Goal: Task Accomplishment & Management: Manage account settings

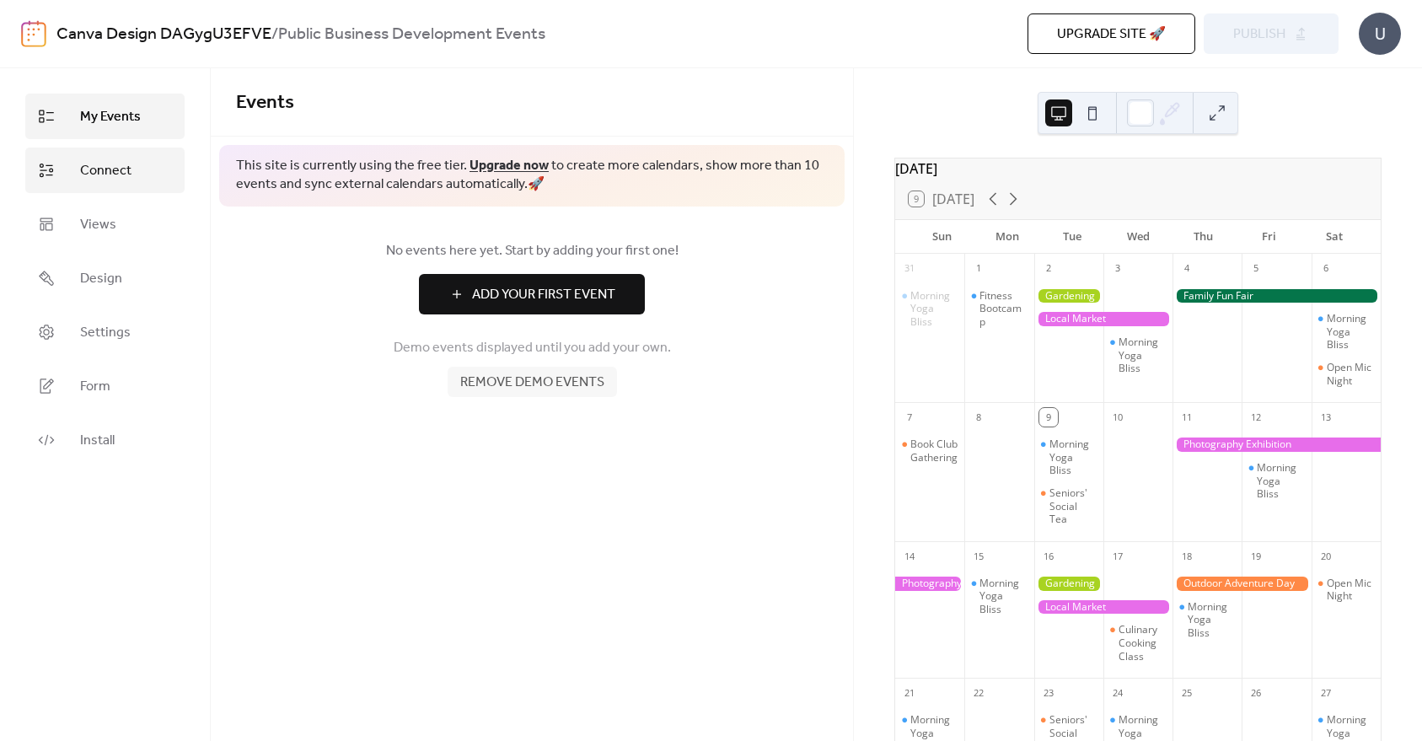
click at [78, 175] on link "Connect" at bounding box center [104, 171] width 159 height 46
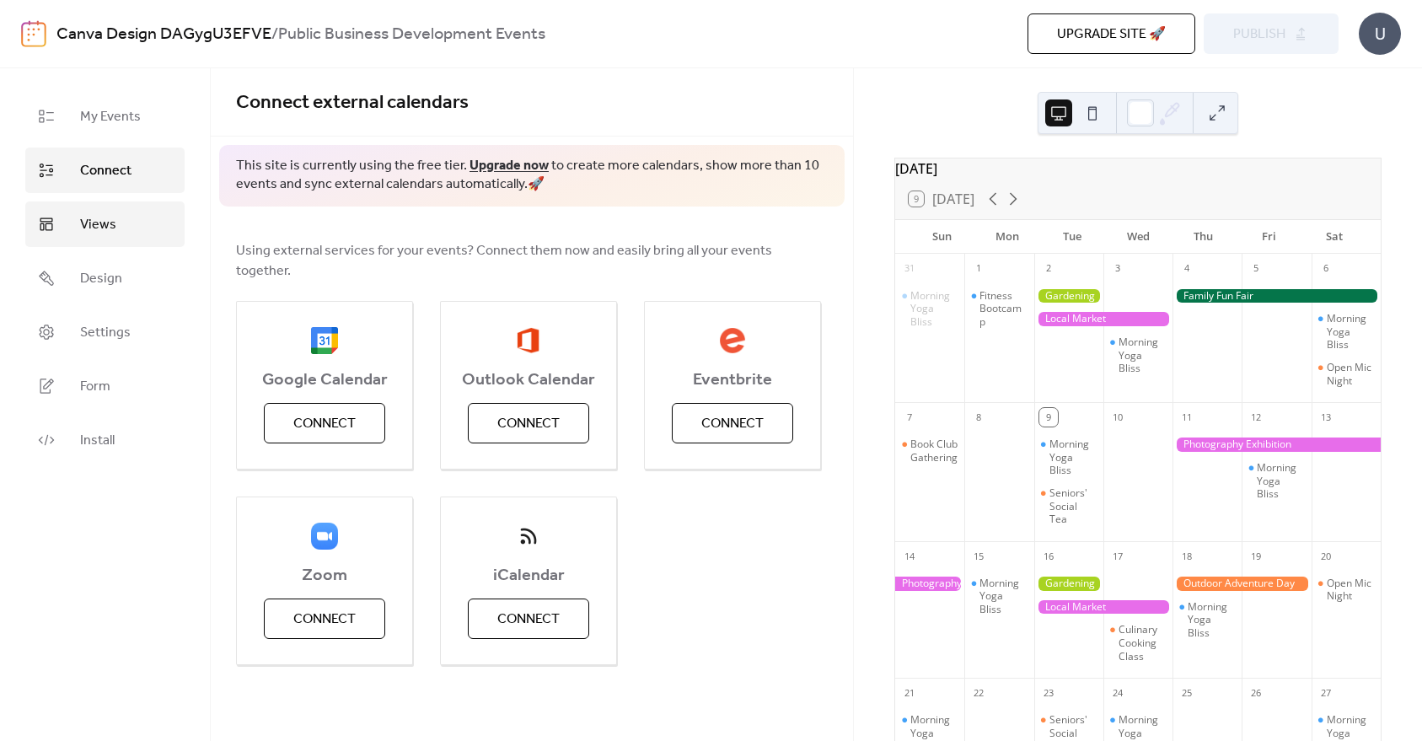
click at [85, 215] on span "Views" at bounding box center [98, 225] width 36 height 20
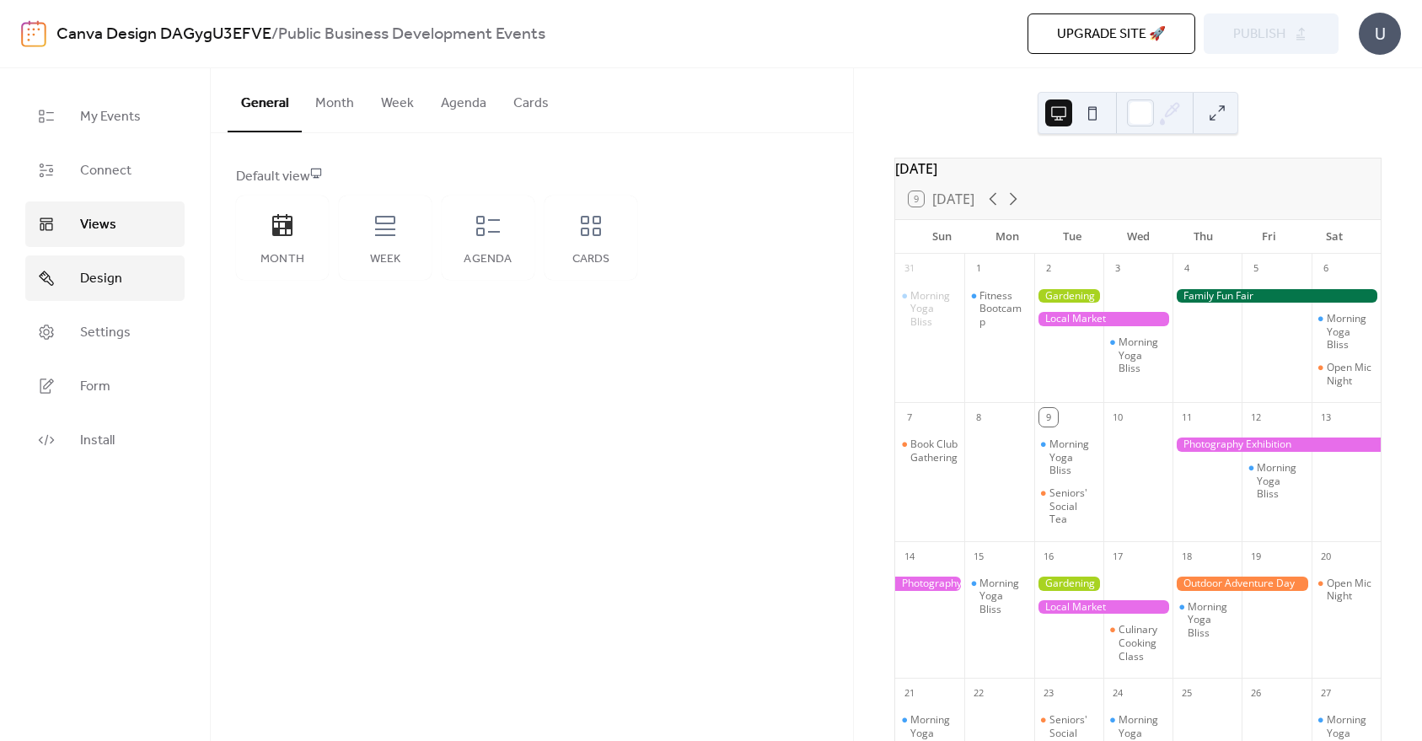
click at [115, 270] on span "Design" at bounding box center [101, 279] width 42 height 20
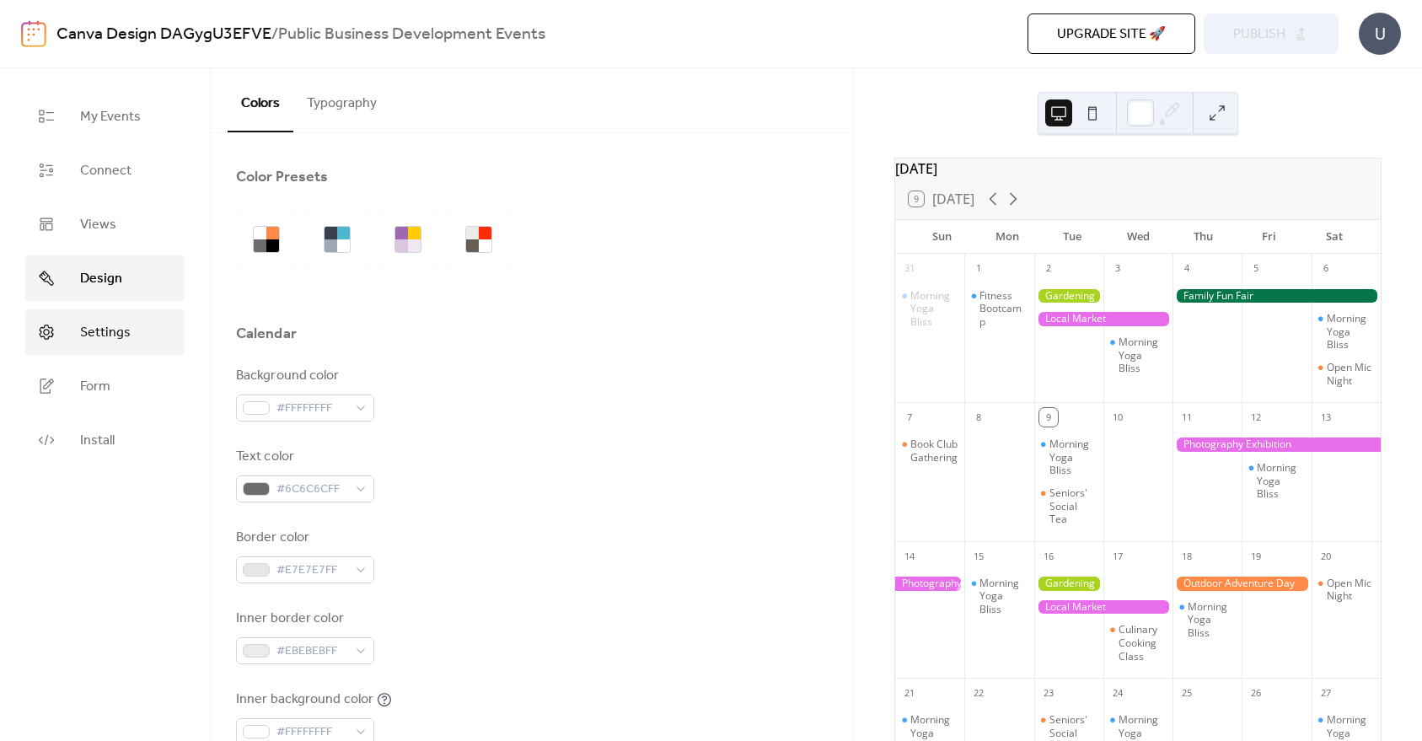
click at [102, 323] on span "Settings" at bounding box center [105, 333] width 51 height 20
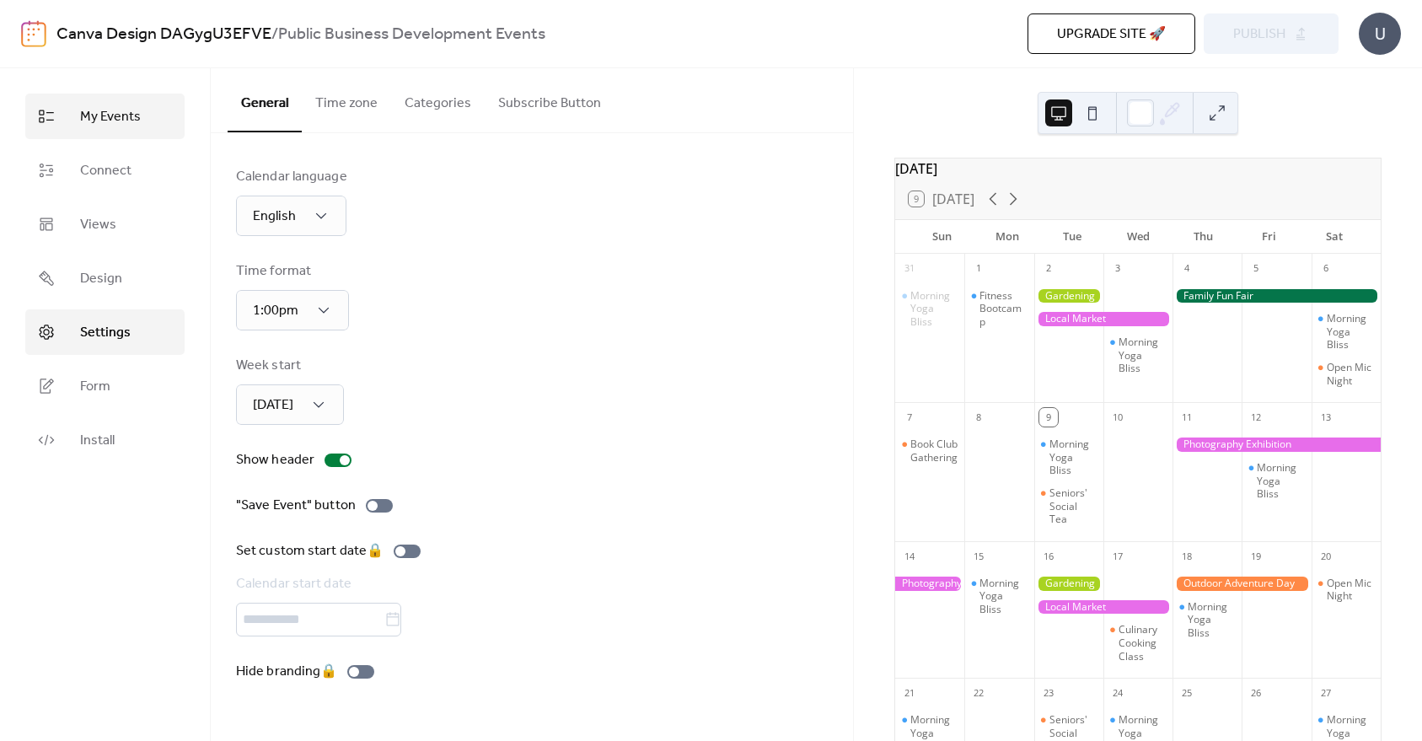
click at [108, 112] on span "My Events" at bounding box center [110, 117] width 61 height 20
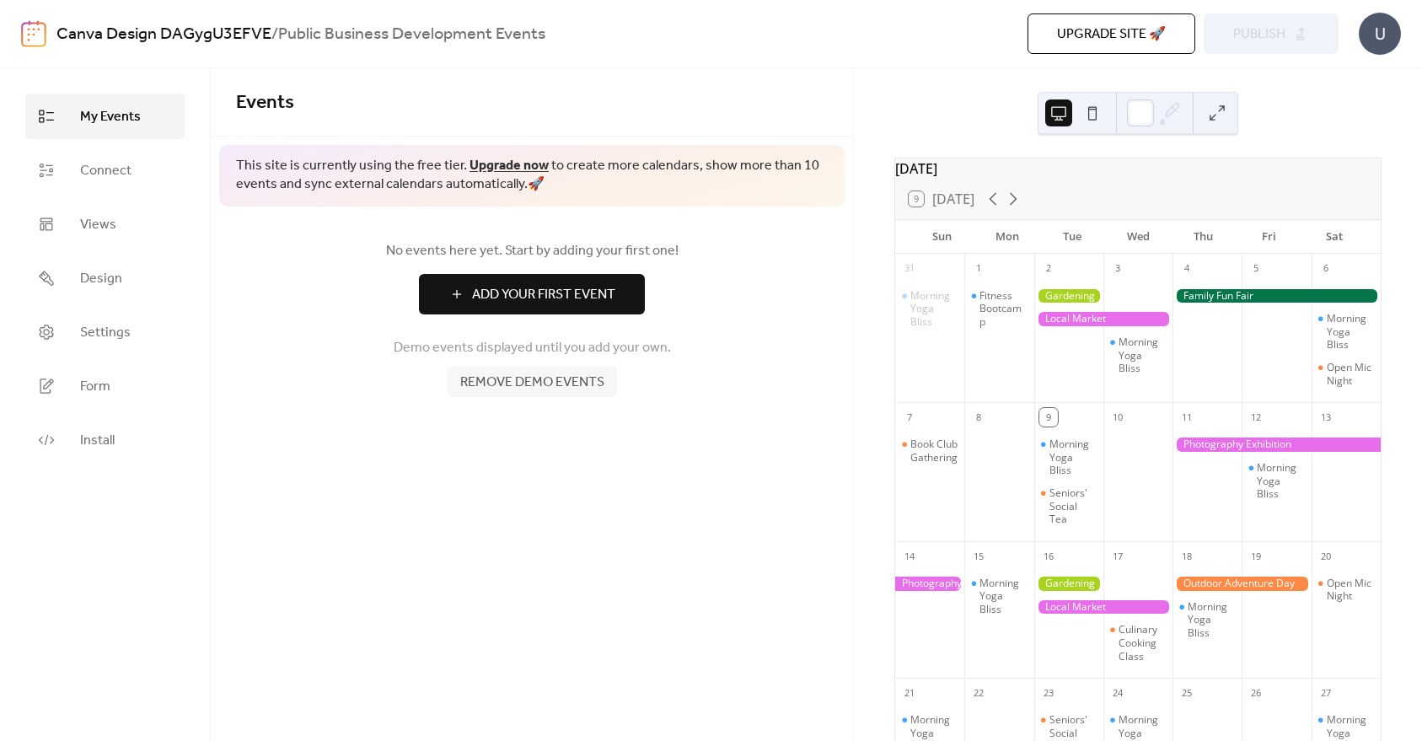
click at [553, 295] on span "Add Your First Event" at bounding box center [543, 295] width 143 height 20
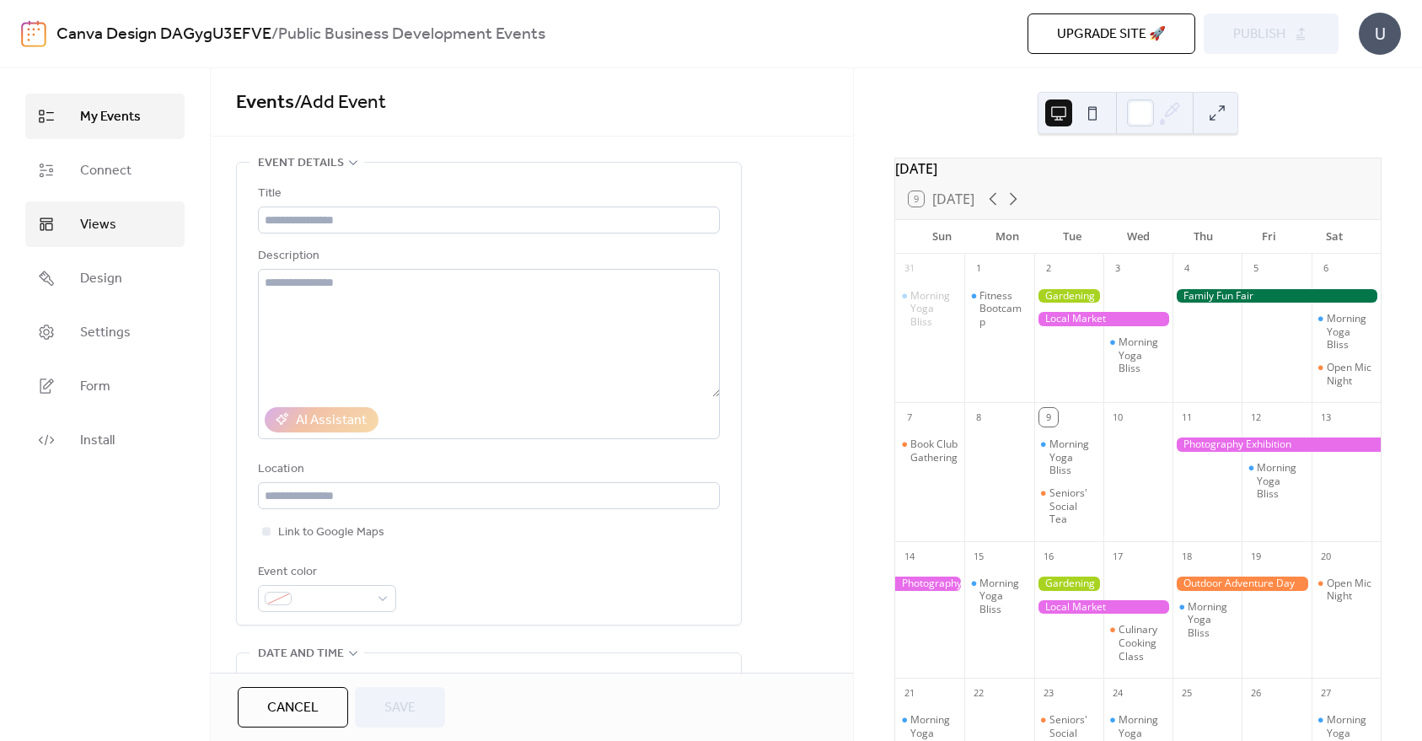
click at [84, 230] on span "Views" at bounding box center [98, 225] width 36 height 20
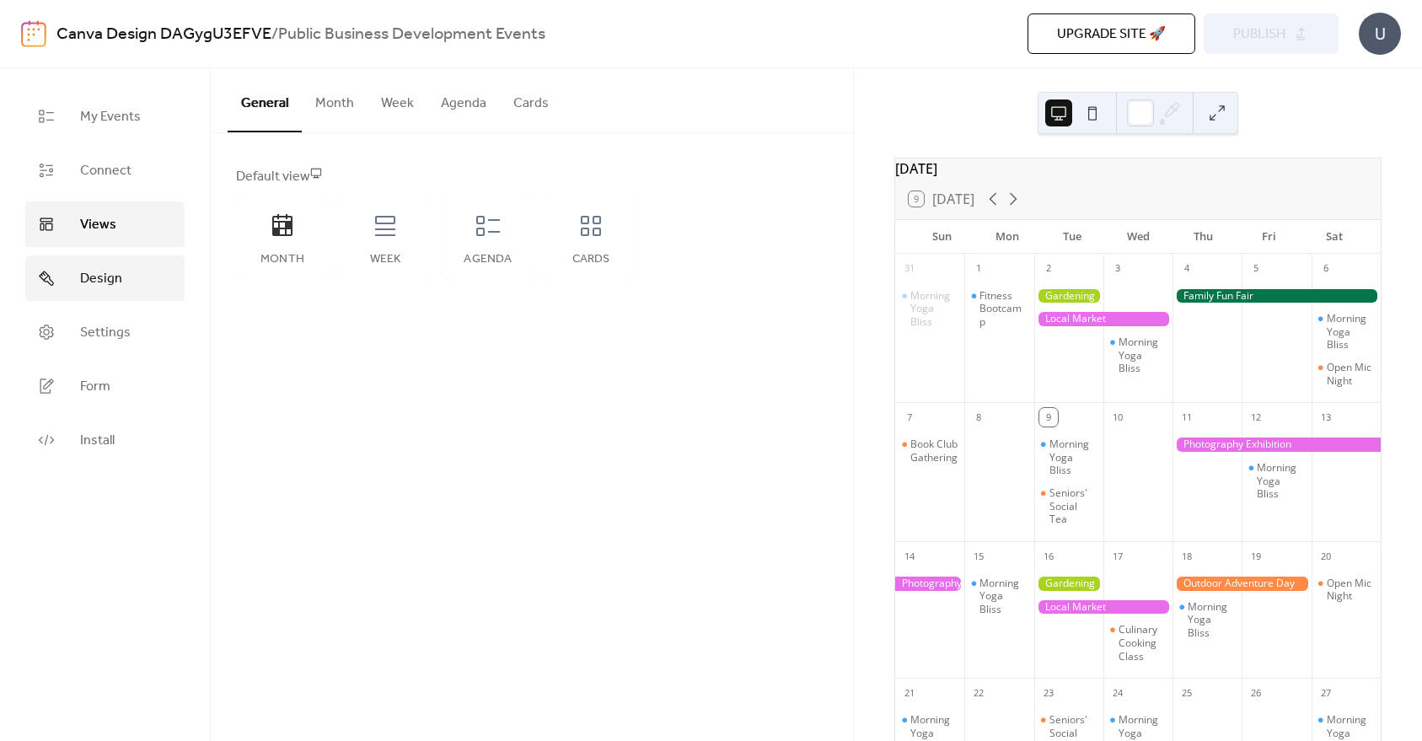
click at [92, 295] on link "Design" at bounding box center [104, 278] width 159 height 46
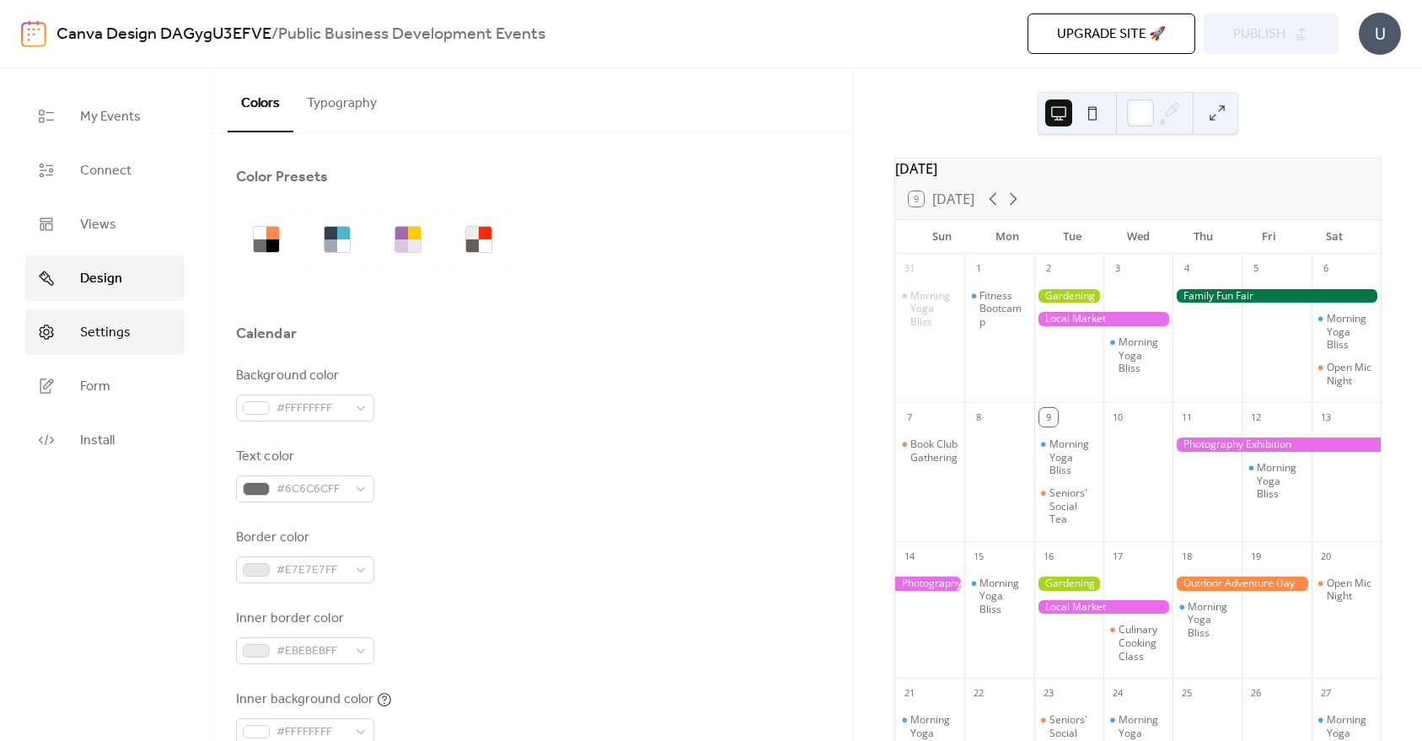
click at [93, 330] on span "Settings" at bounding box center [105, 333] width 51 height 20
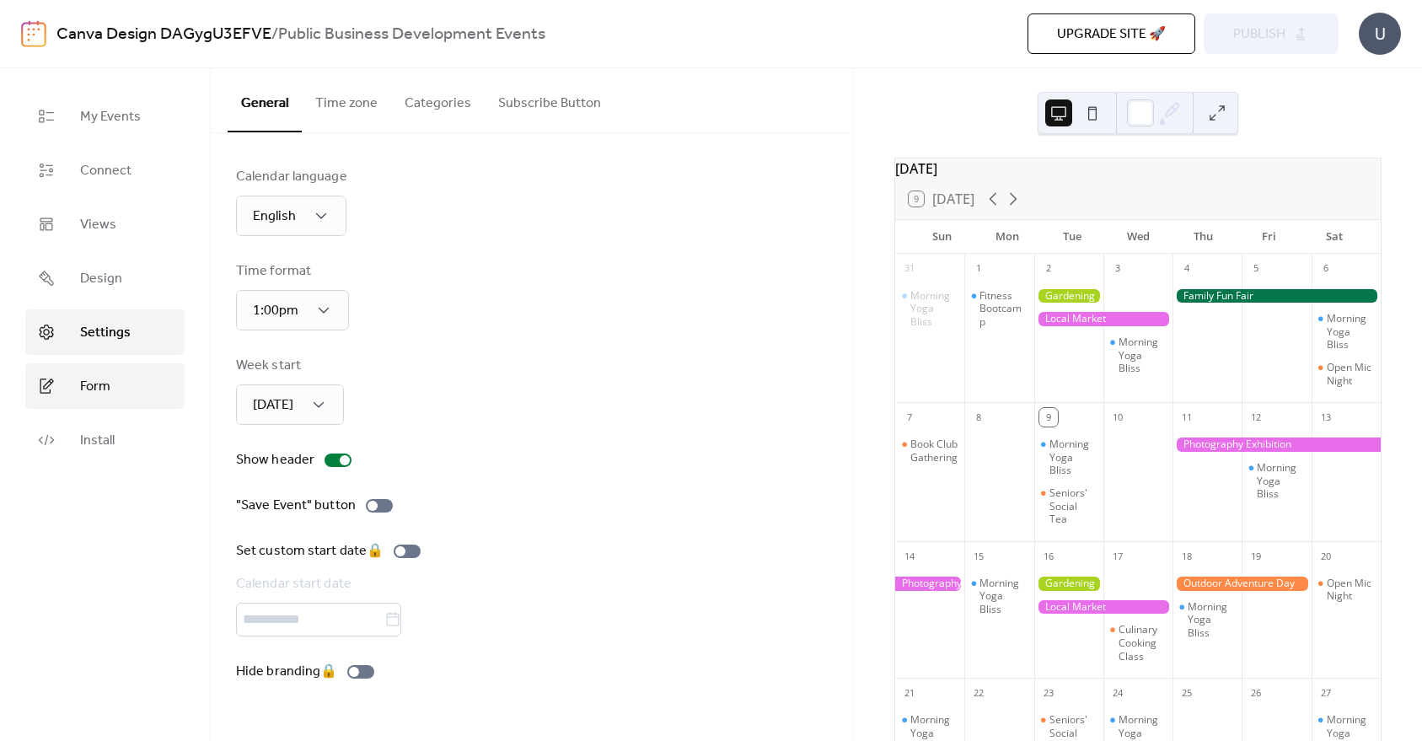
click at [92, 371] on link "Form" at bounding box center [104, 386] width 159 height 46
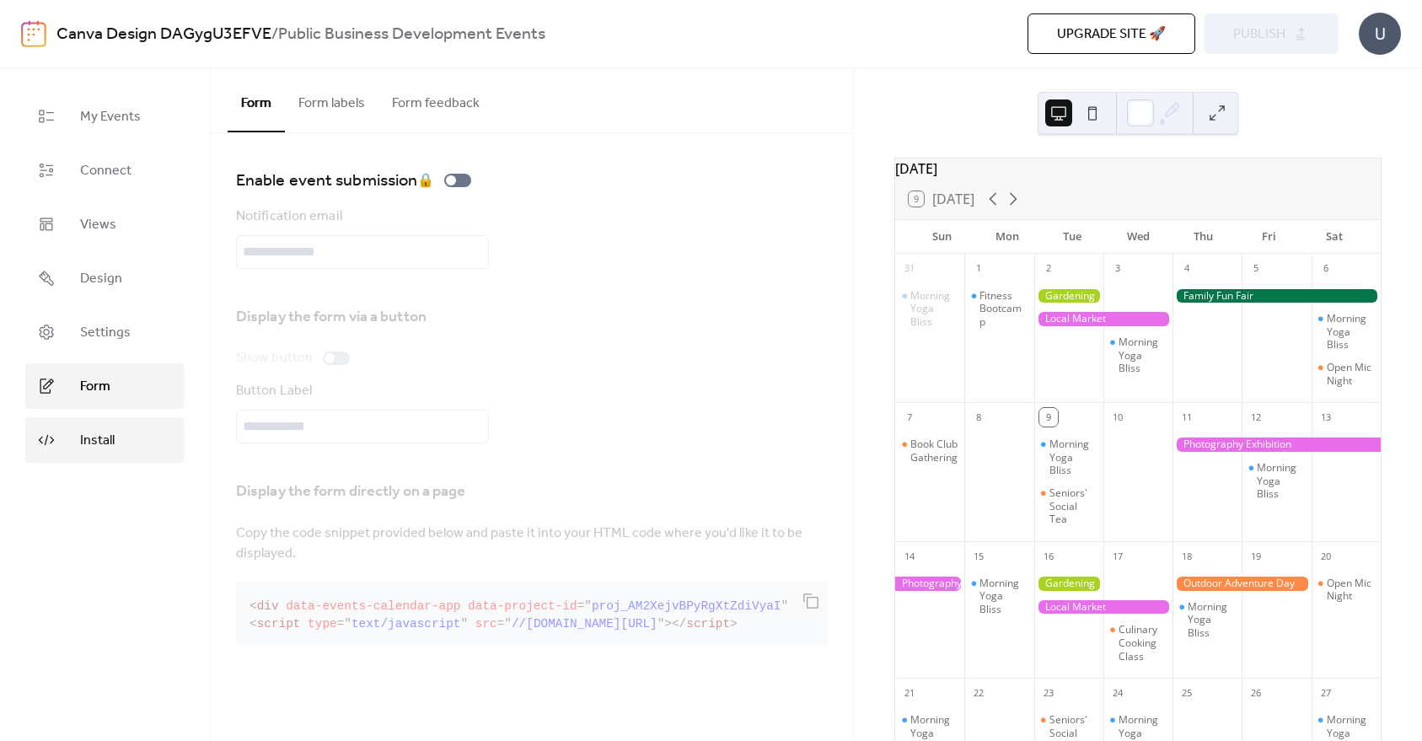
click at [52, 441] on icon at bounding box center [47, 441] width 16 height 8
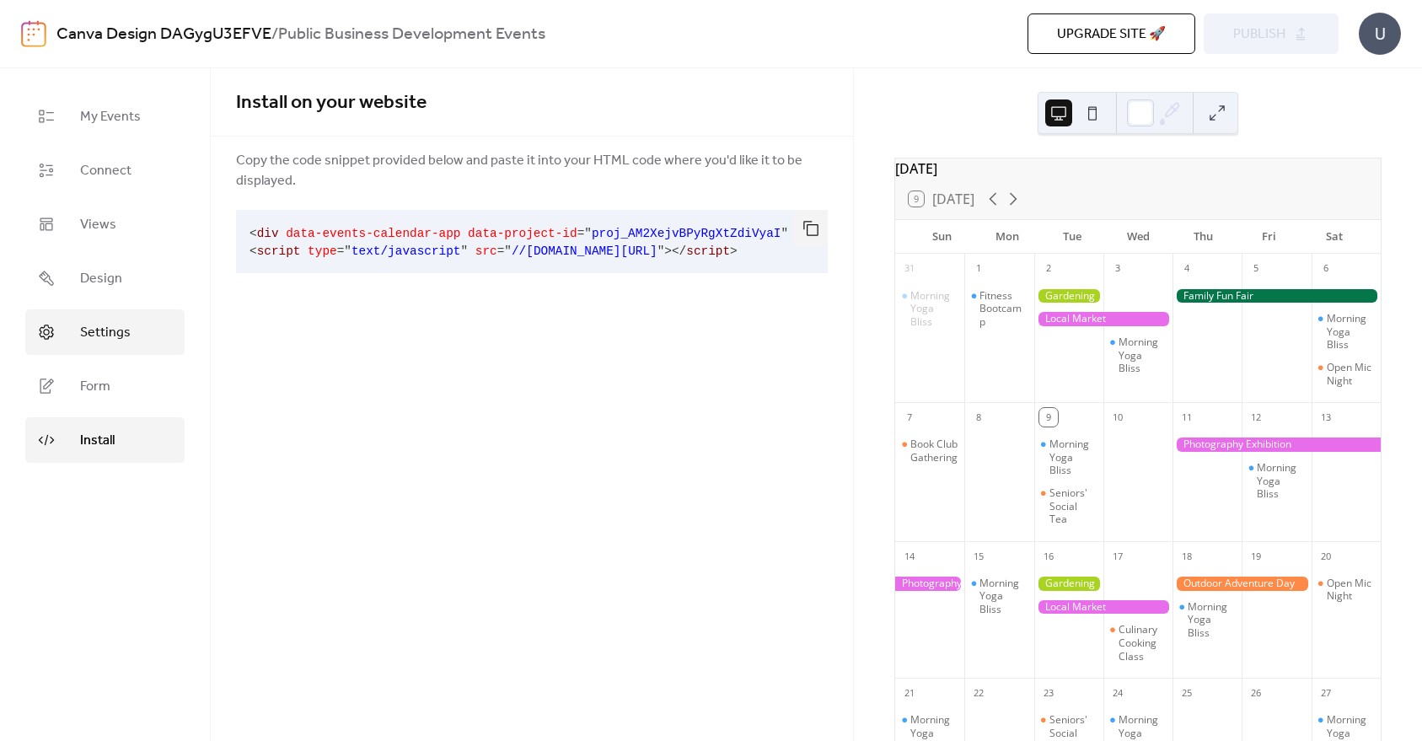
click at [107, 333] on span "Settings" at bounding box center [105, 333] width 51 height 20
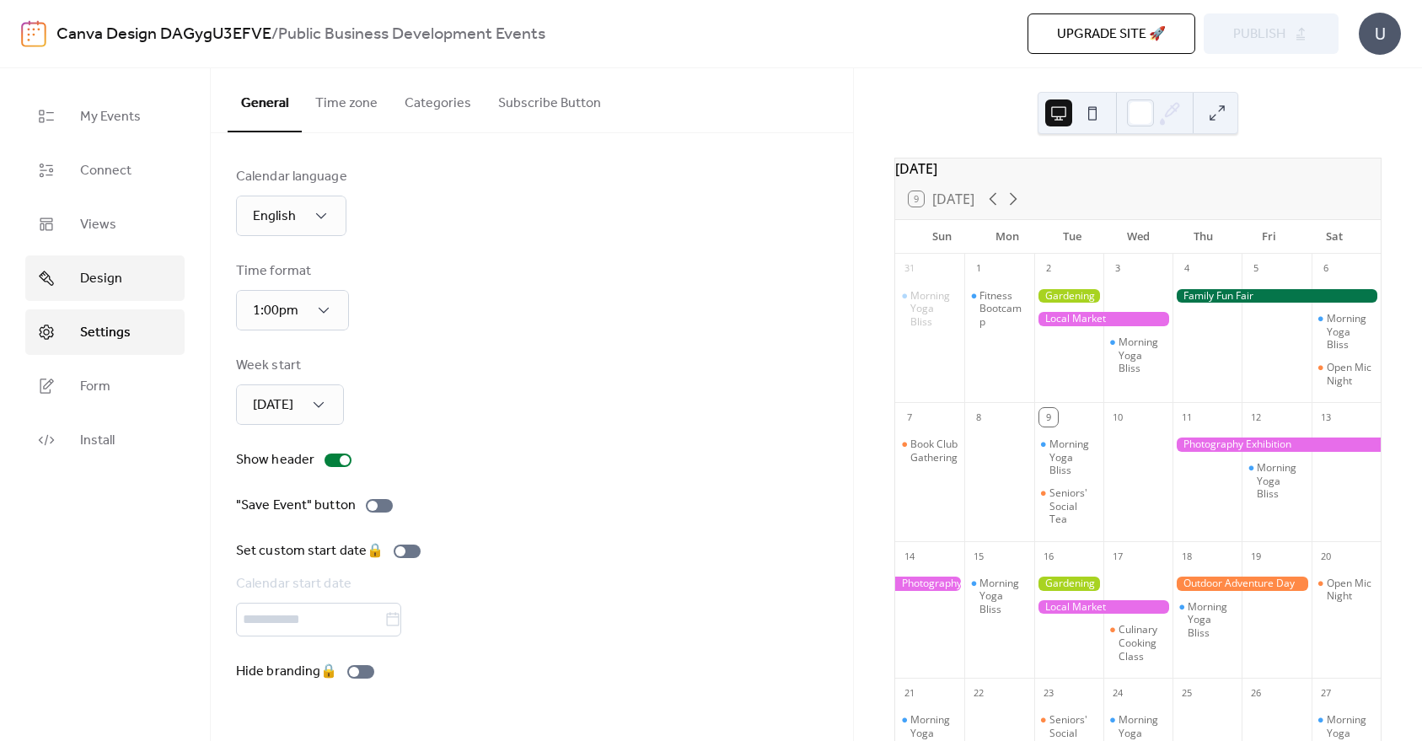
click at [96, 279] on span "Design" at bounding box center [101, 279] width 42 height 20
